Goal: Entertainment & Leisure: Consume media (video, audio)

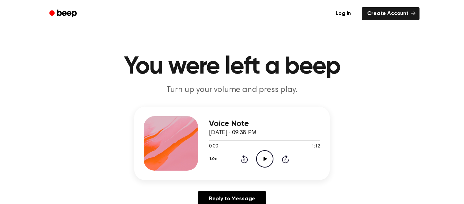
click at [260, 156] on icon "Play Audio" at bounding box center [264, 158] width 17 height 17
click at [260, 156] on icon "Pause Audio" at bounding box center [264, 158] width 17 height 17
click at [260, 156] on icon "Play Audio" at bounding box center [264, 158] width 17 height 17
click at [244, 159] on icon "Rewind 5 seconds" at bounding box center [244, 158] width 7 height 9
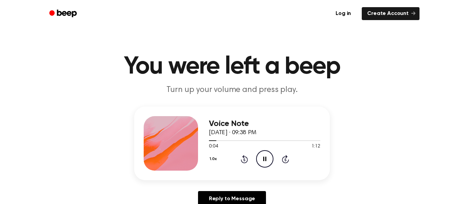
click at [244, 159] on icon "Rewind 5 seconds" at bounding box center [244, 158] width 7 height 9
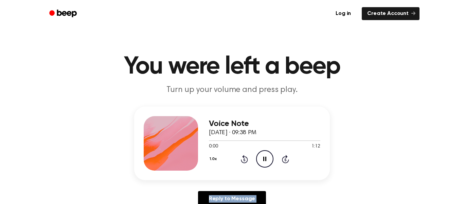
click at [244, 159] on icon "Rewind 5 seconds" at bounding box center [244, 158] width 7 height 9
click at [263, 161] on icon "Play Audio" at bounding box center [264, 158] width 17 height 17
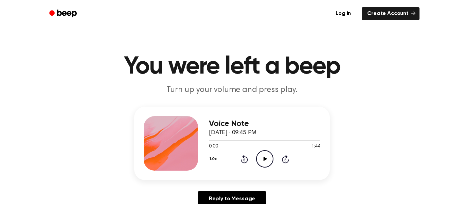
click at [257, 149] on div "0:00 1:44" at bounding box center [264, 146] width 111 height 7
click at [259, 153] on icon "Play Audio" at bounding box center [264, 158] width 17 height 17
click at [268, 156] on icon "Play Audio" at bounding box center [264, 158] width 17 height 17
click at [268, 156] on icon "Pause Audio" at bounding box center [264, 158] width 17 height 17
click at [268, 156] on icon "Play Audio" at bounding box center [264, 158] width 17 height 17
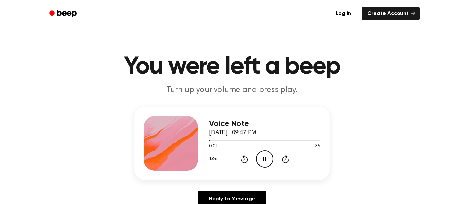
click at [268, 156] on icon "Pause Audio" at bounding box center [264, 158] width 17 height 17
click at [268, 156] on icon "Play Audio" at bounding box center [264, 158] width 17 height 17
click at [243, 158] on icon "Rewind 5 seconds" at bounding box center [244, 158] width 7 height 9
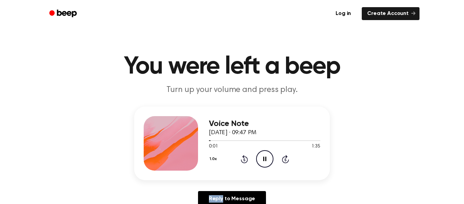
click at [264, 160] on icon at bounding box center [264, 158] width 3 height 4
click at [264, 160] on icon at bounding box center [265, 158] width 4 height 4
click at [254, 159] on div "1.0x Rewind 5 seconds Play Audio Skip 5 seconds" at bounding box center [264, 158] width 111 height 17
click at [265, 157] on icon "Play Audio" at bounding box center [264, 158] width 17 height 17
